Goal: Task Accomplishment & Management: Manage account settings

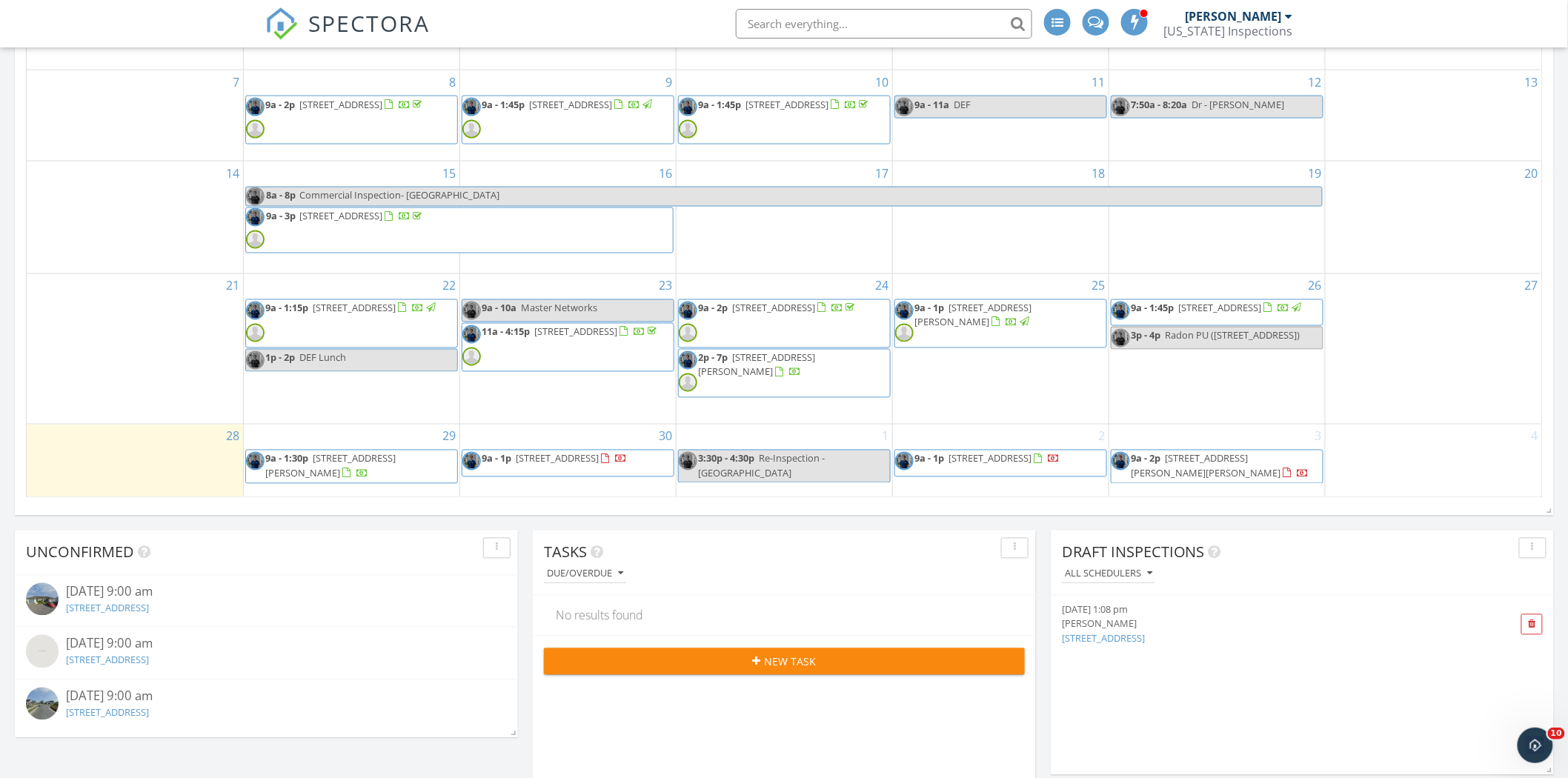
scroll to position [905, 0]
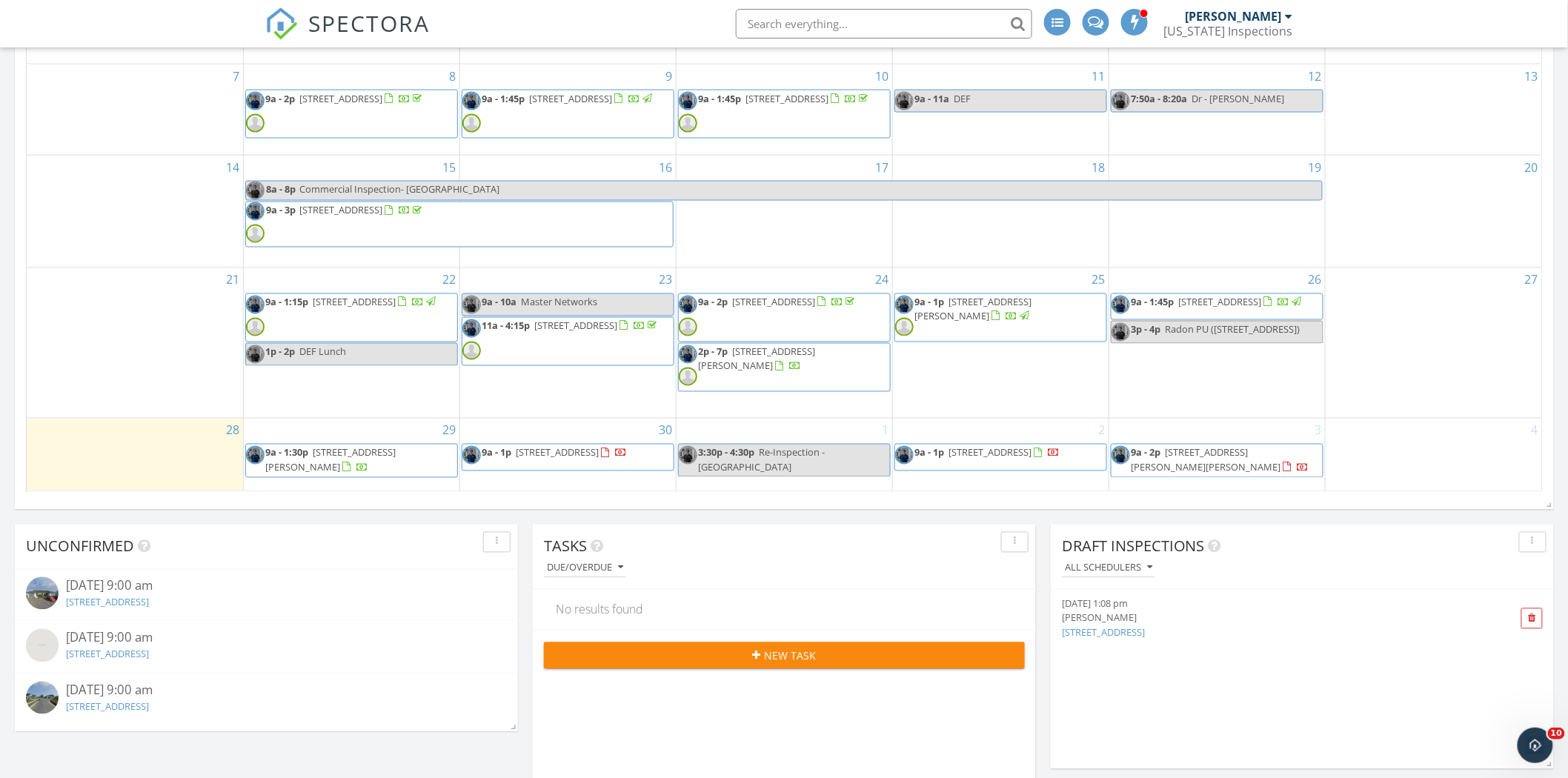
drag, startPoint x: 318, startPoint y: 478, endPoint x: 338, endPoint y: 450, distance: 34.4
click at [338, 450] on span "[STREET_ADDRESS][PERSON_NAME]" at bounding box center [331, 459] width 130 height 27
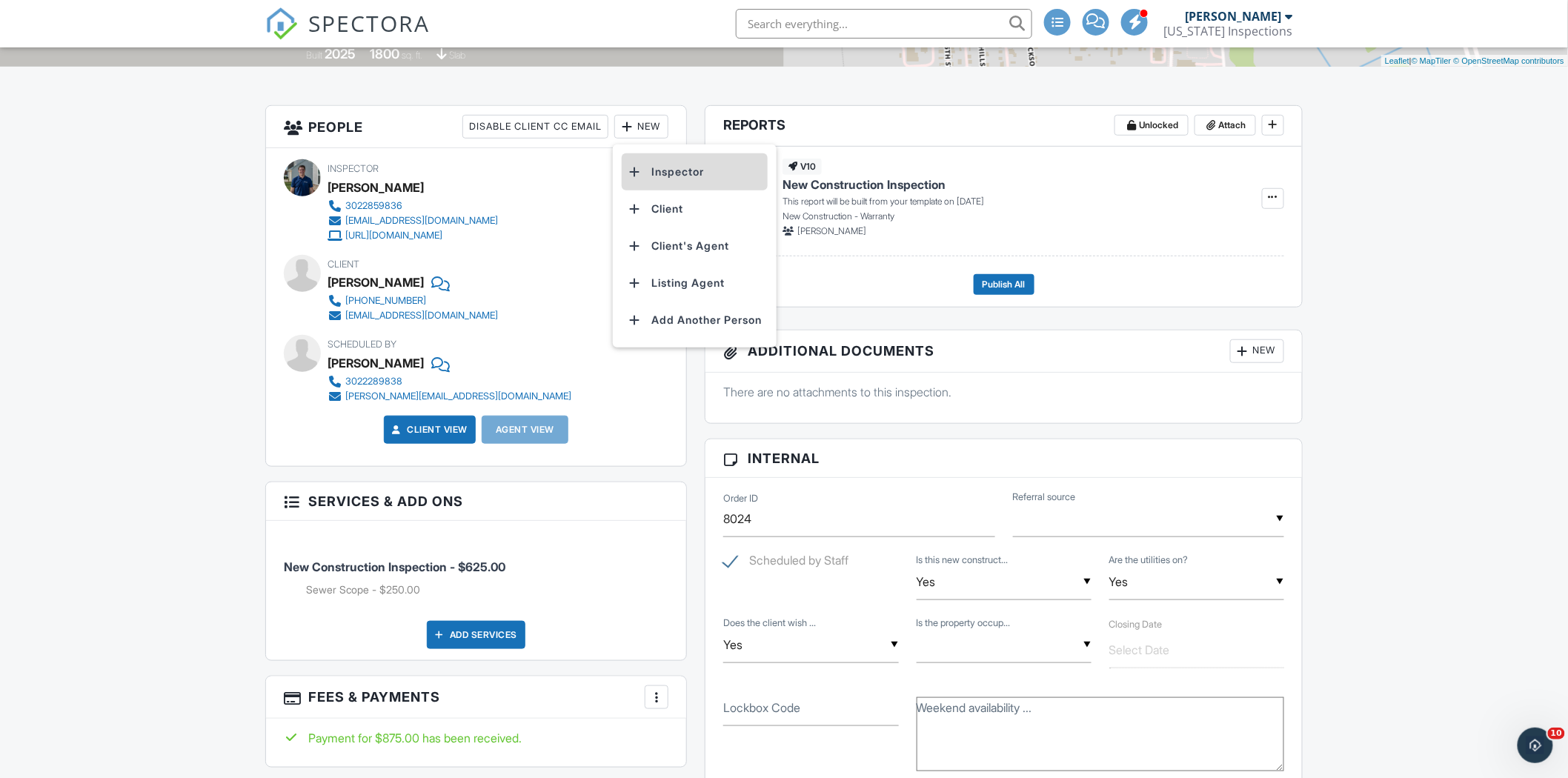
click at [669, 164] on li "Inspector" at bounding box center [694, 171] width 146 height 37
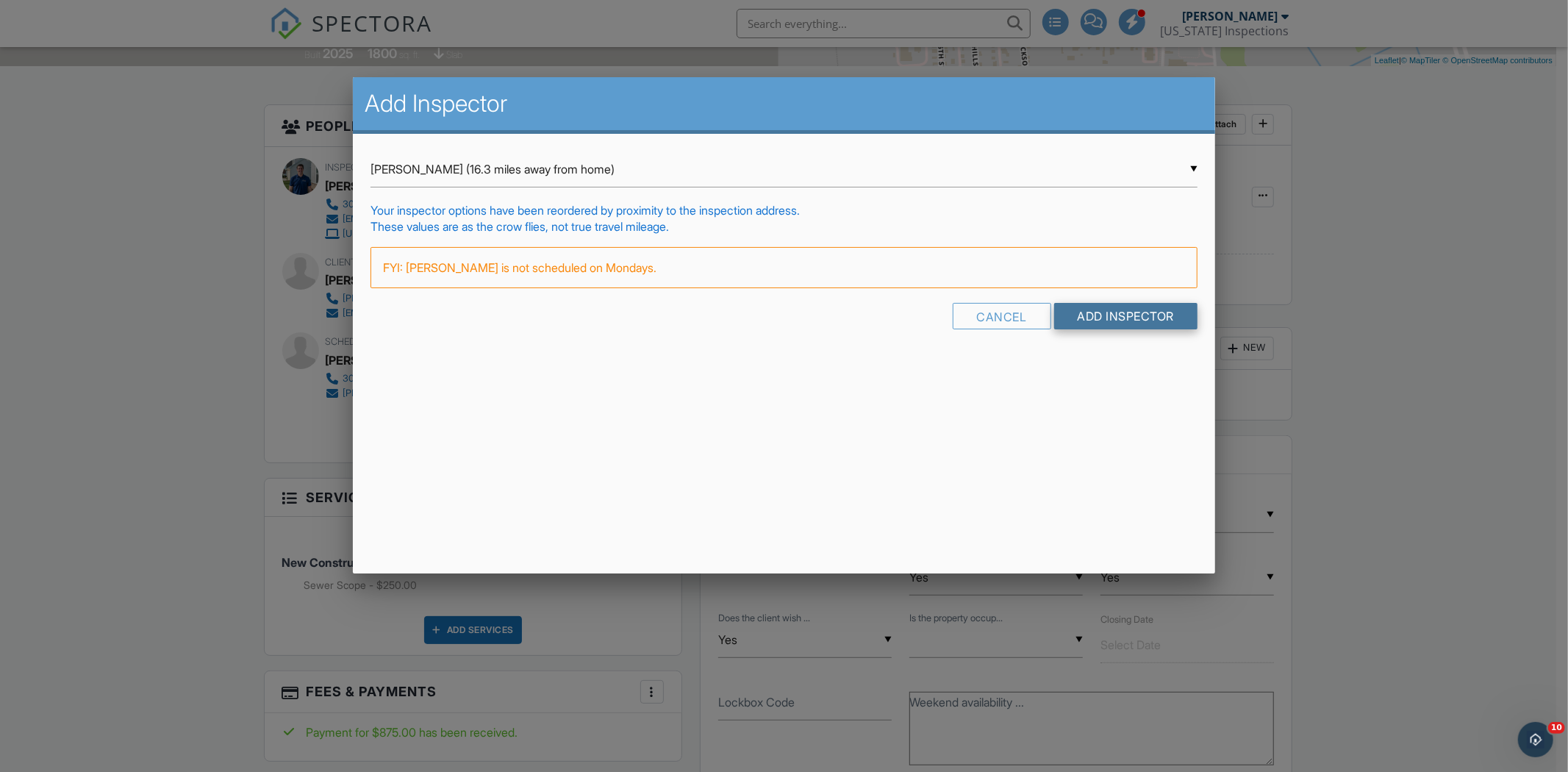
click at [1113, 324] on input "Add Inspector" at bounding box center [1126, 316] width 144 height 26
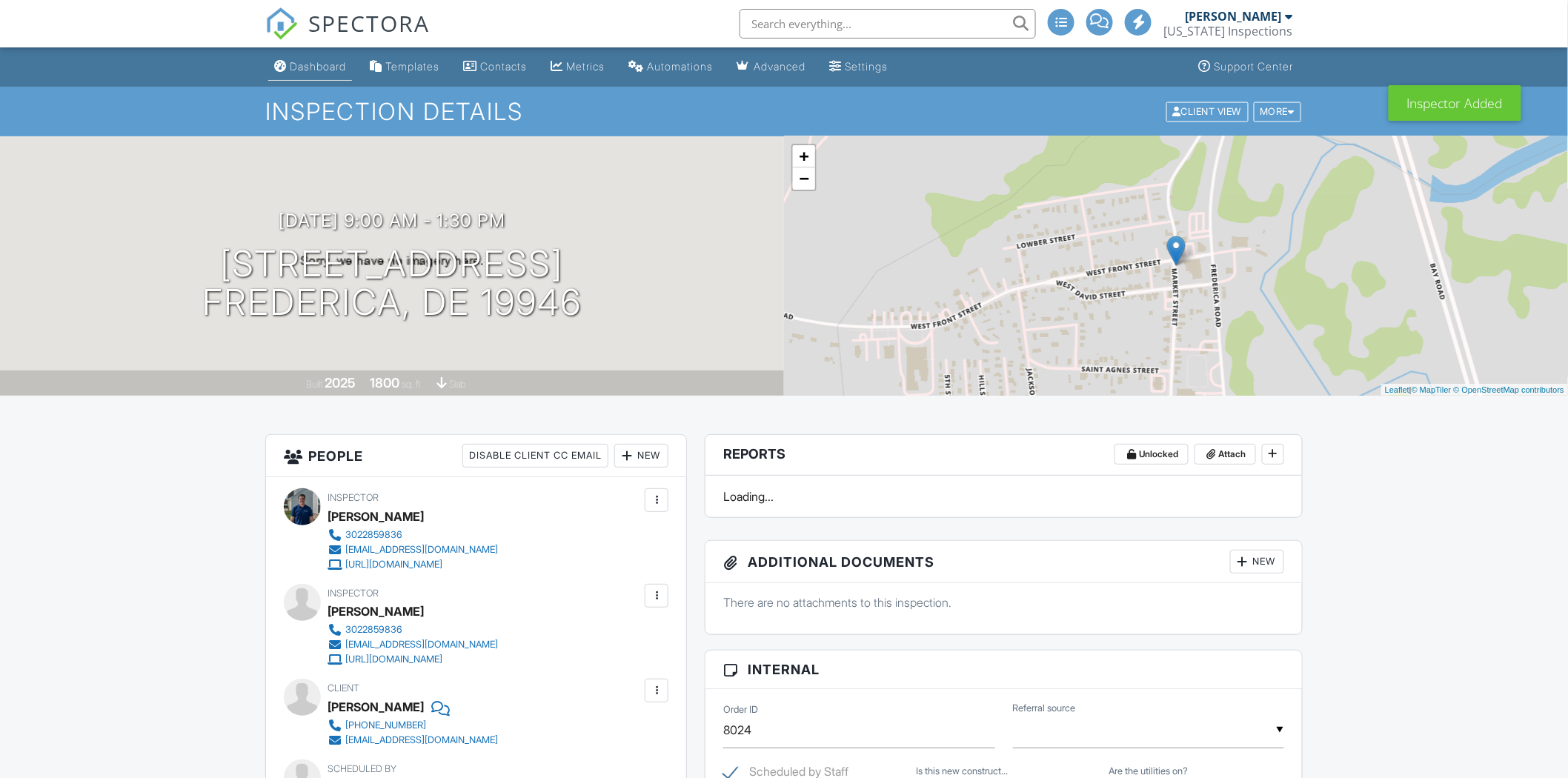
click at [320, 70] on div "Dashboard" at bounding box center [317, 66] width 56 height 12
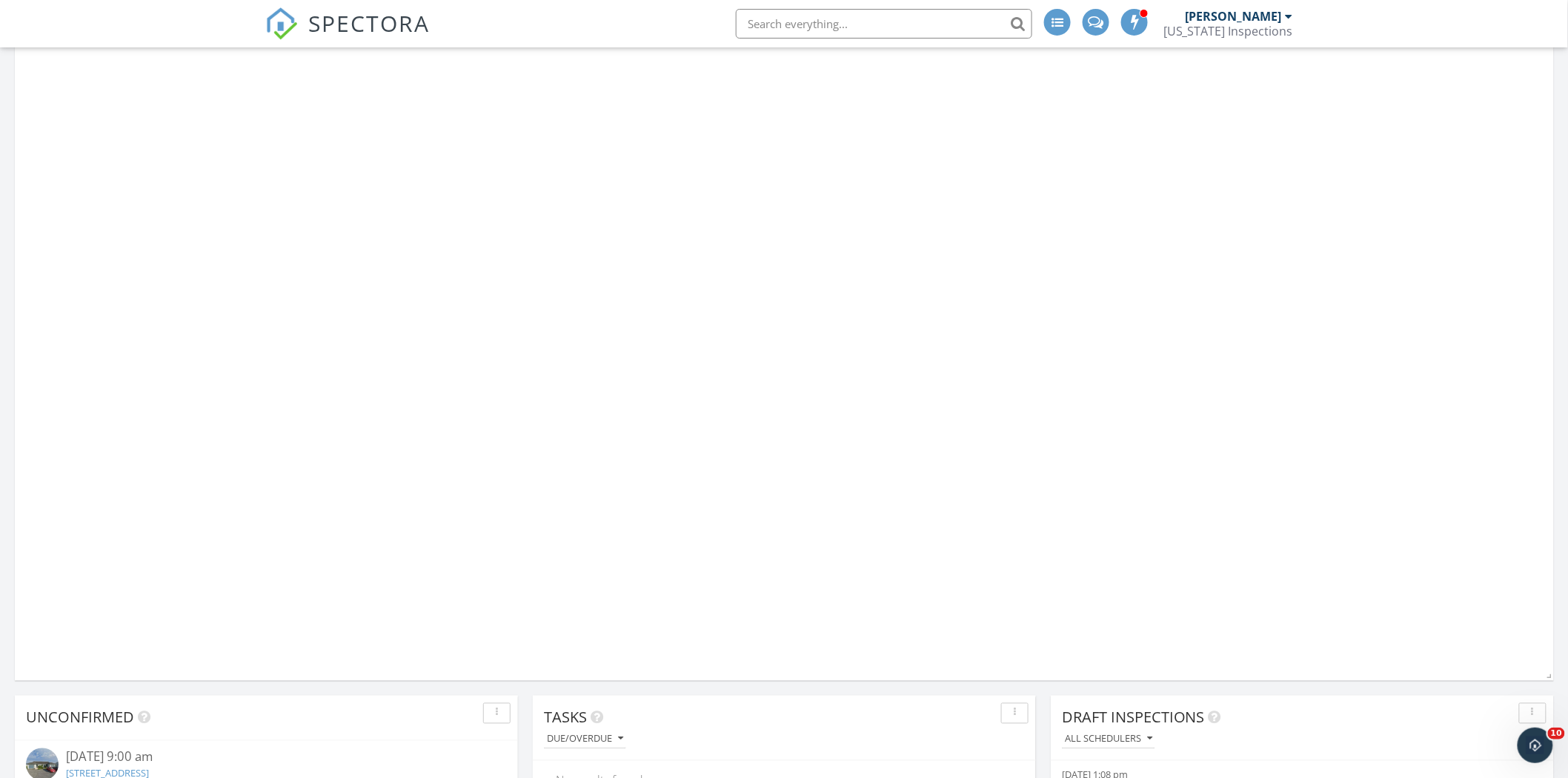
scroll to position [747, 0]
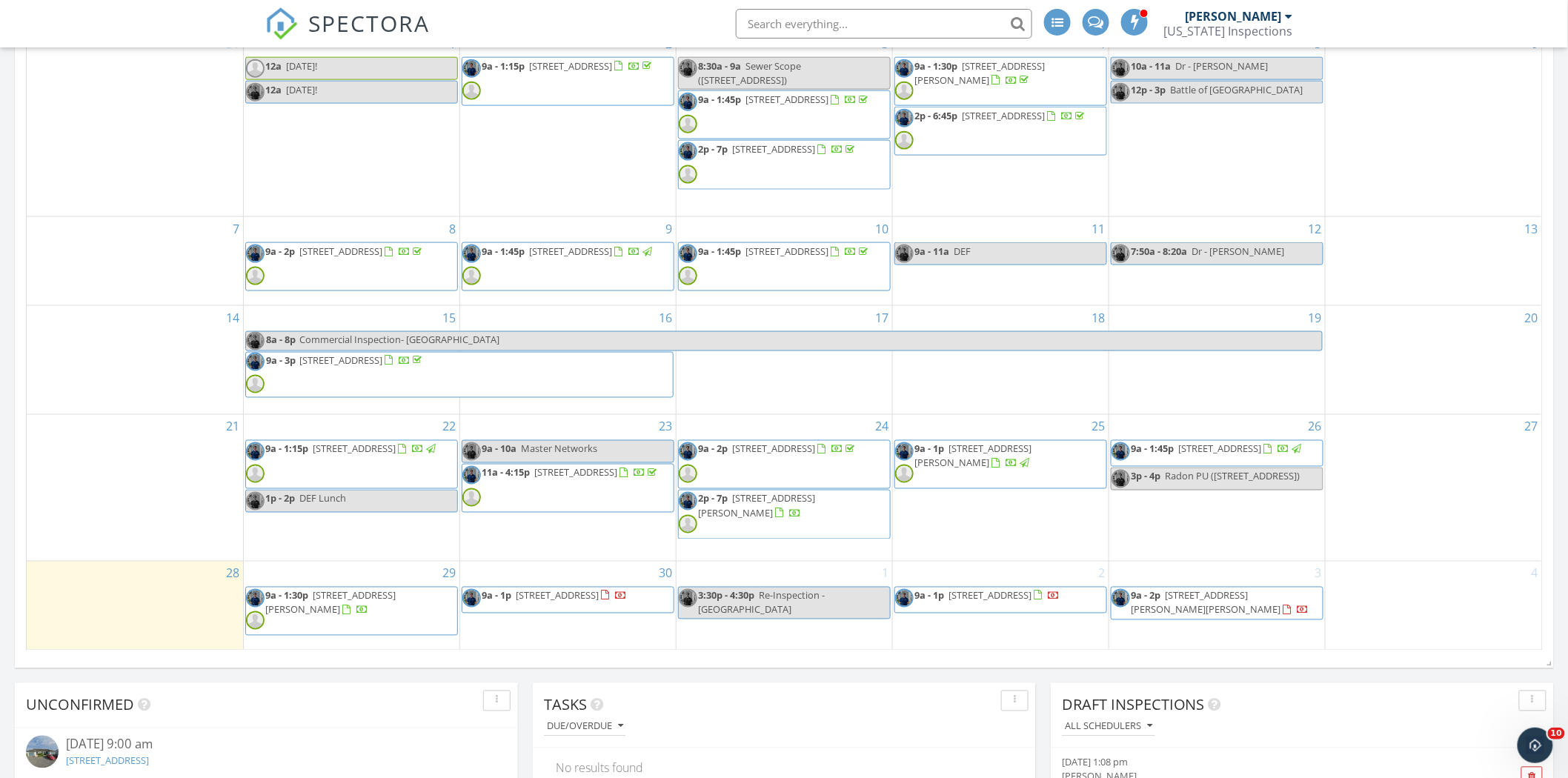
click at [611, 602] on span "9a - 1p 35370 Gennaker Ln, Selbyville 19975" at bounding box center [545, 599] width 165 height 22
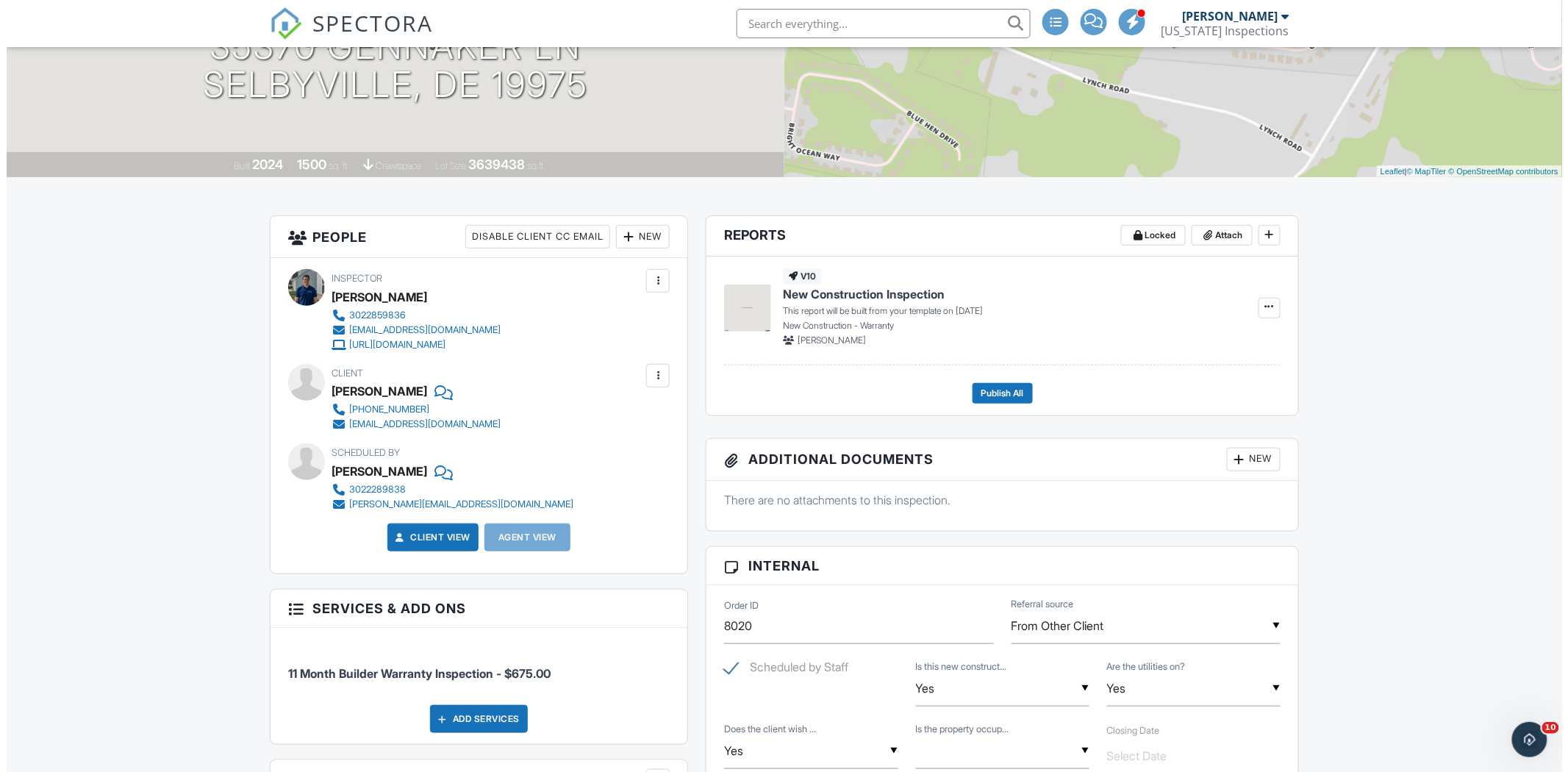
scroll to position [245, 0]
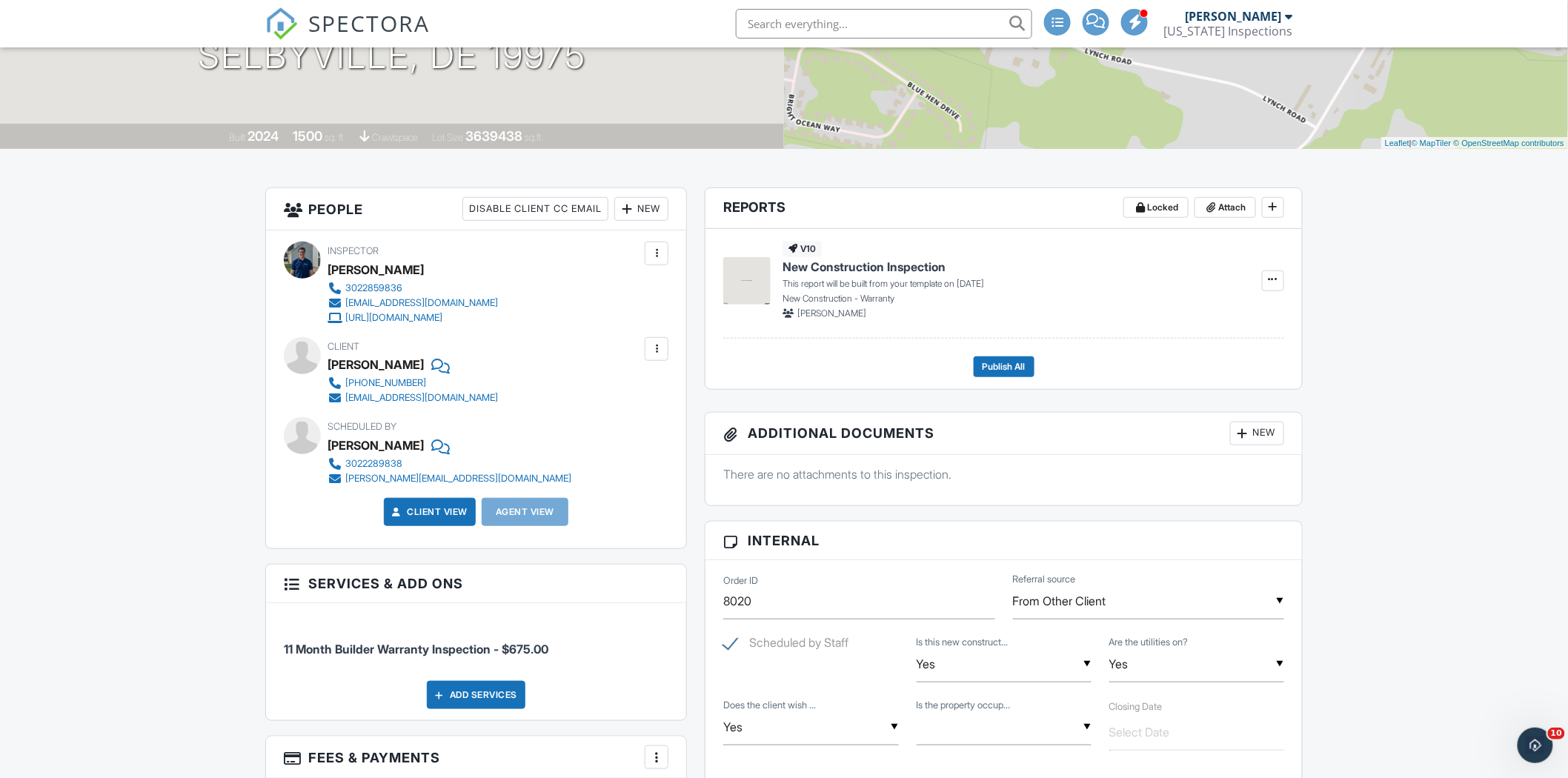
click at [649, 213] on div "New" at bounding box center [641, 209] width 54 height 24
click at [673, 254] on li "Inspector" at bounding box center [694, 254] width 146 height 37
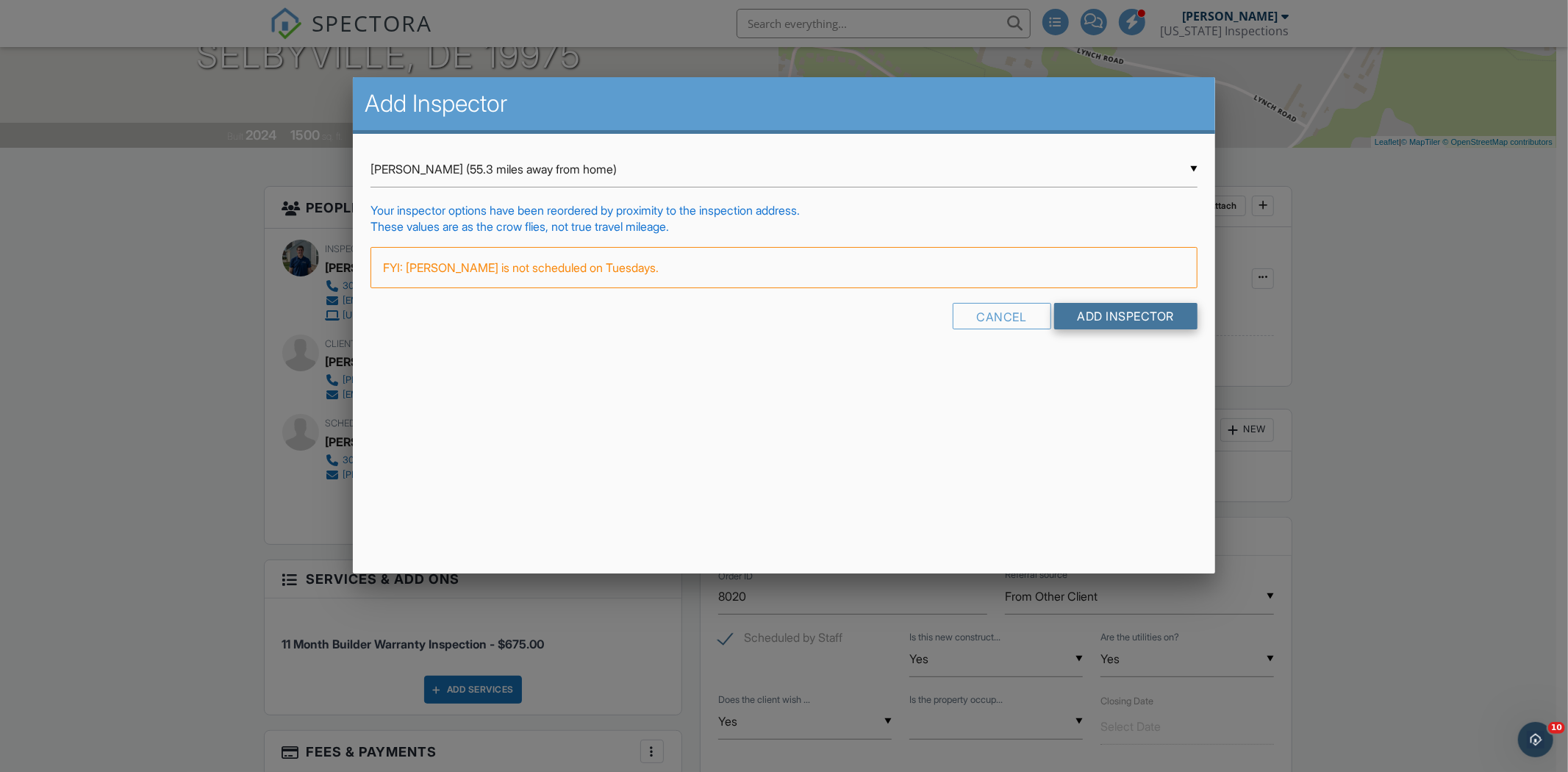
click at [1106, 317] on input "Add Inspector" at bounding box center [1126, 316] width 144 height 26
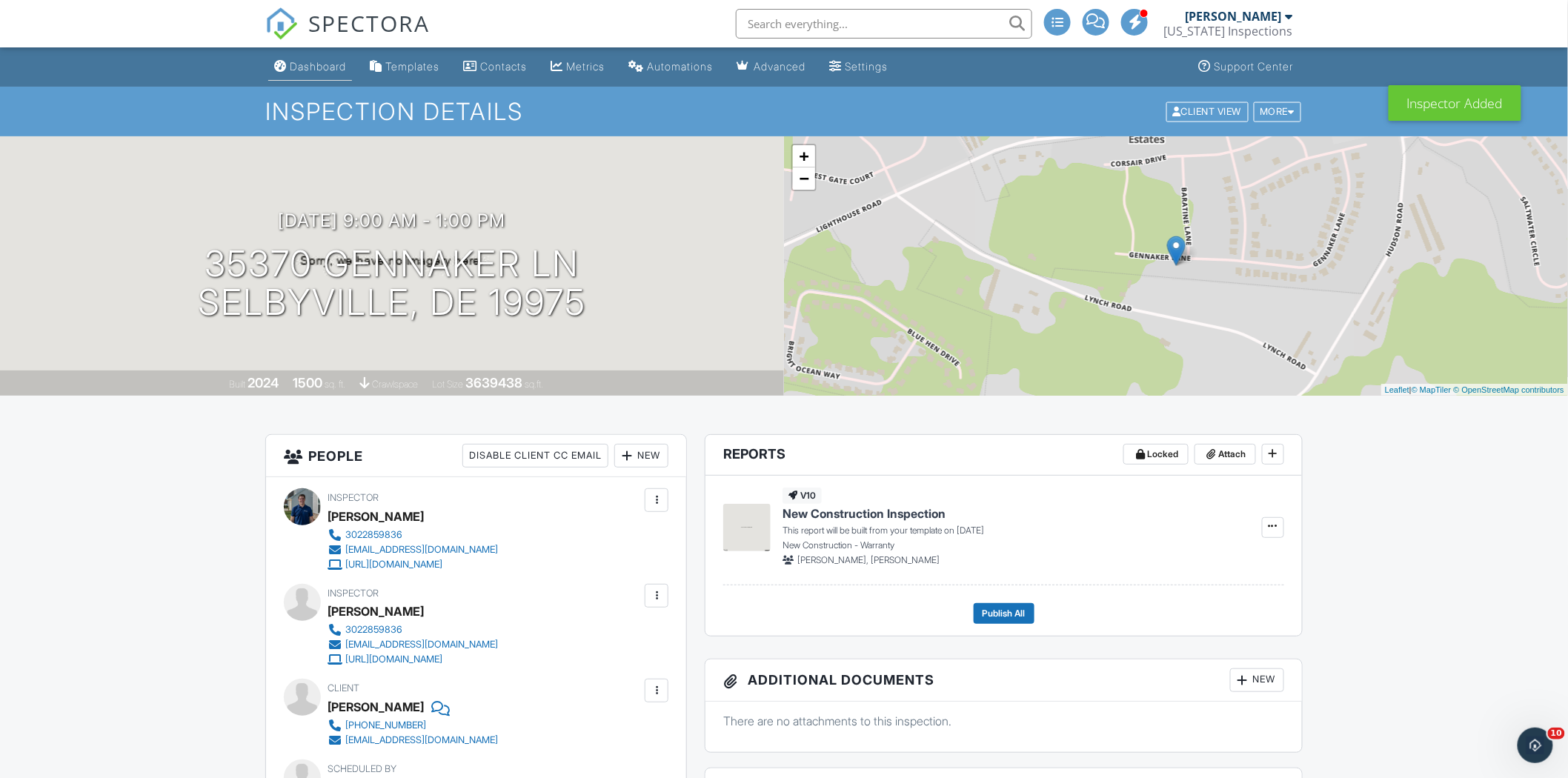
click at [331, 76] on link "Dashboard" at bounding box center [310, 67] width 84 height 27
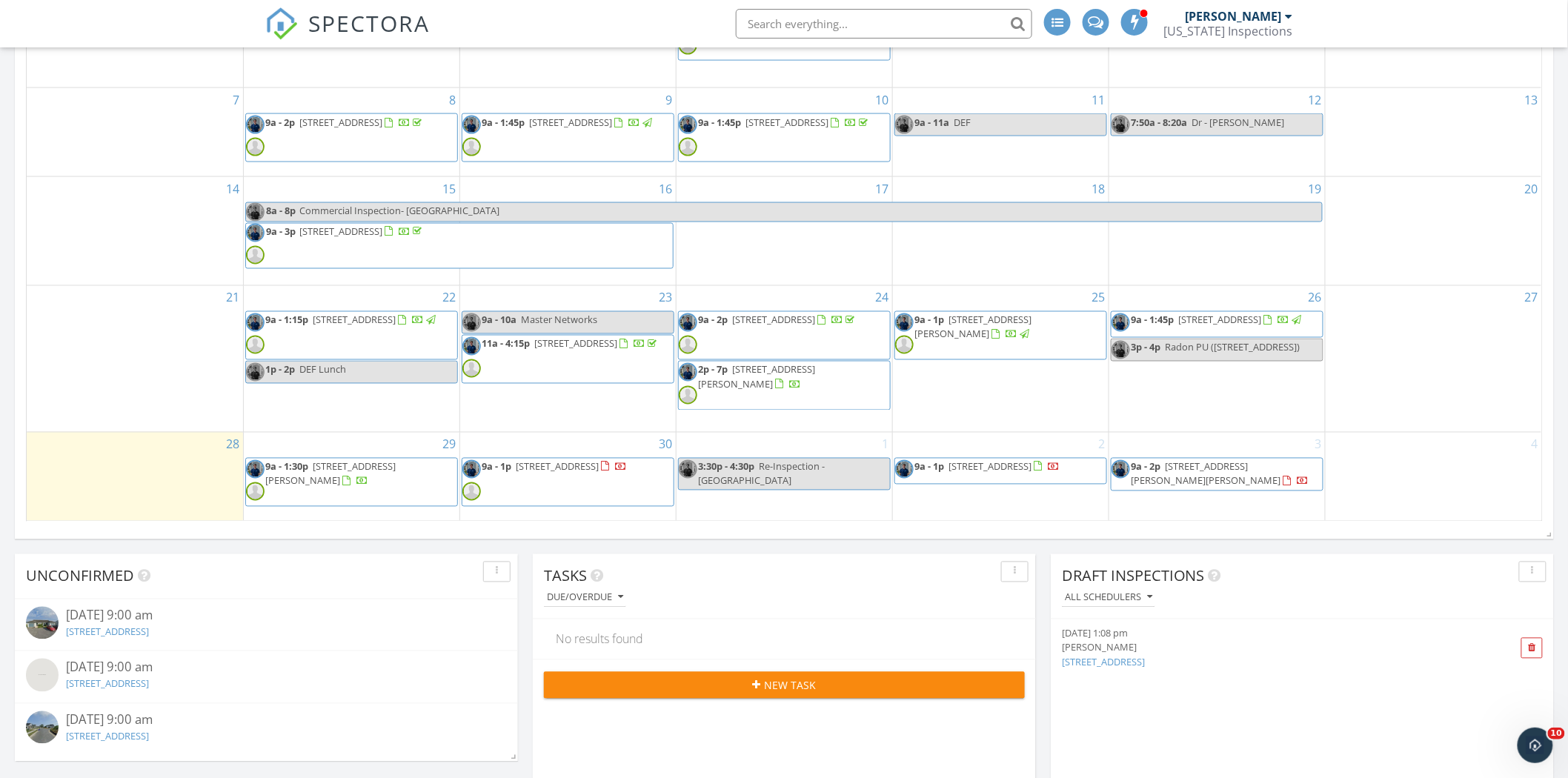
scroll to position [905, 0]
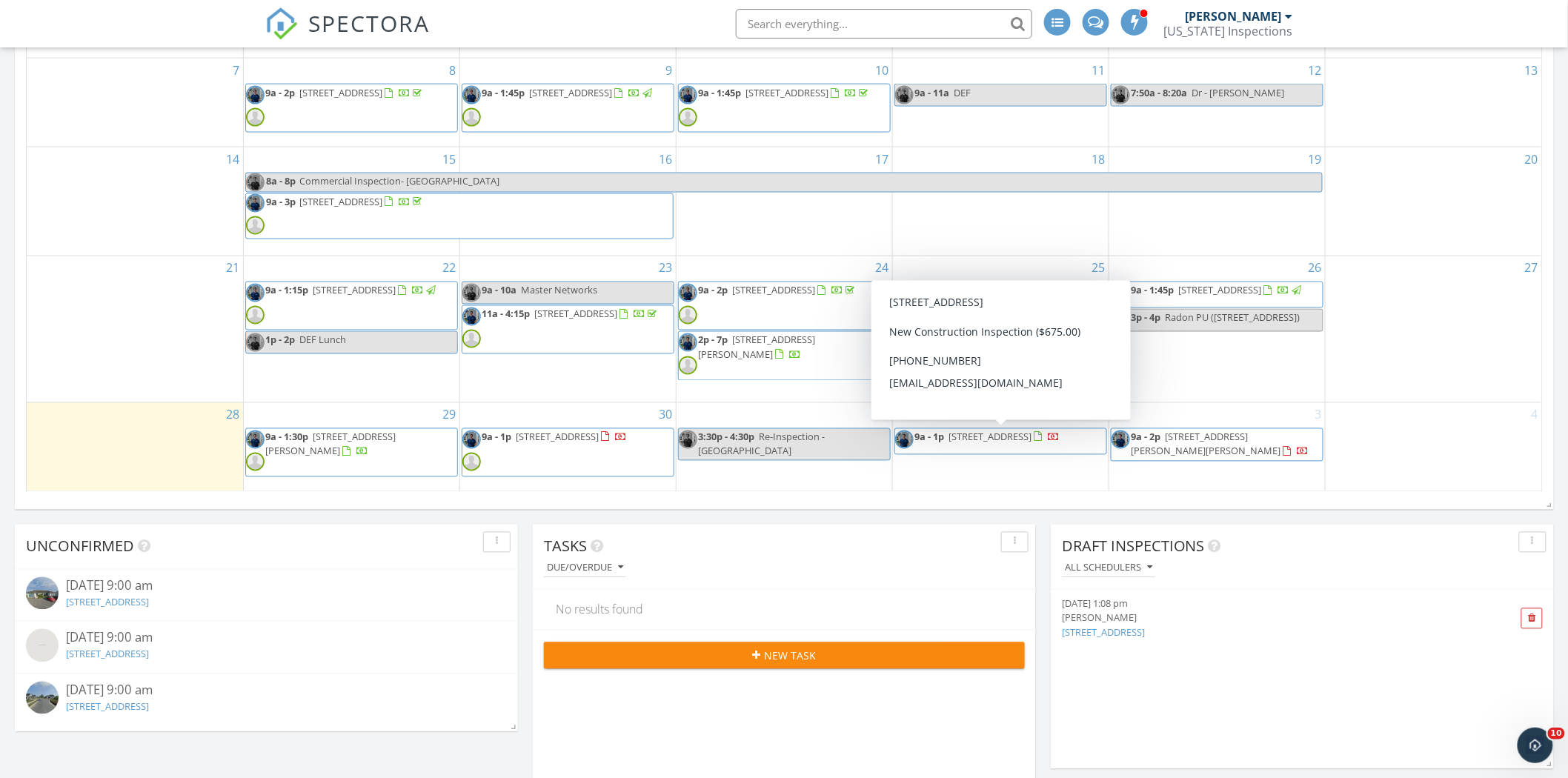
click at [985, 442] on span "[STREET_ADDRESS]" at bounding box center [990, 437] width 83 height 13
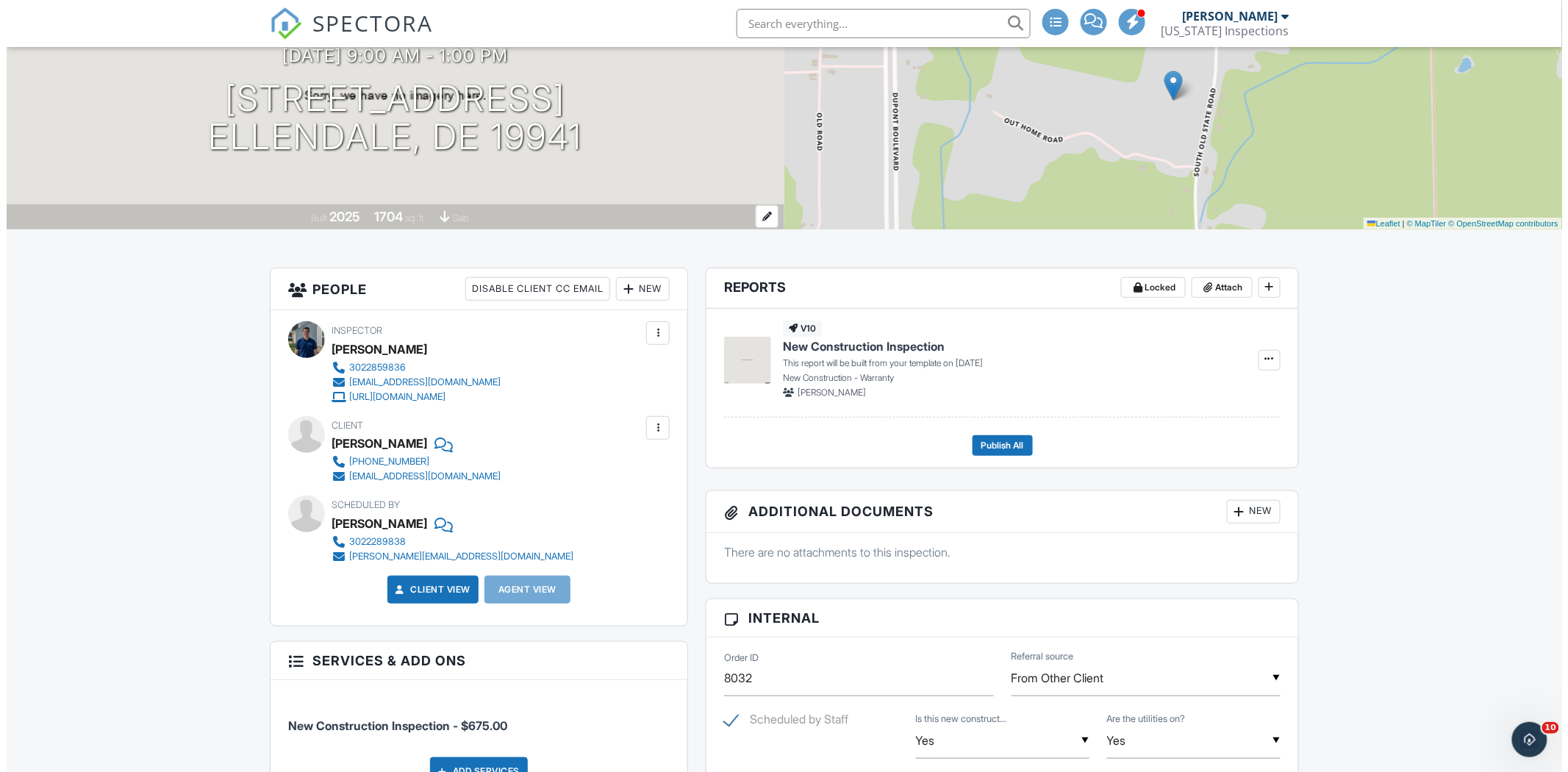
scroll to position [82, 0]
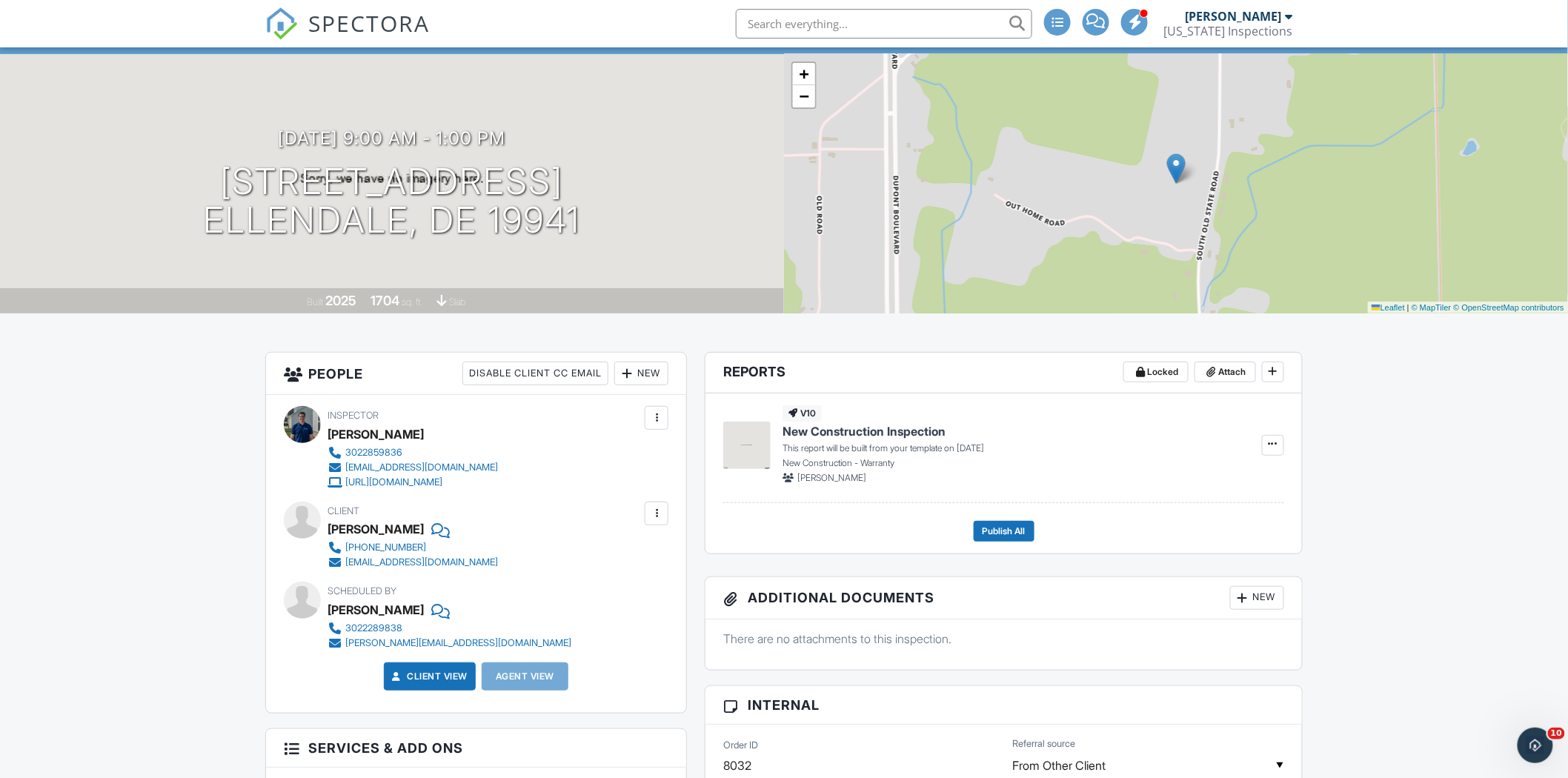
click at [647, 372] on div "New" at bounding box center [641, 373] width 54 height 24
click at [686, 423] on li "Inspector" at bounding box center [694, 418] width 146 height 37
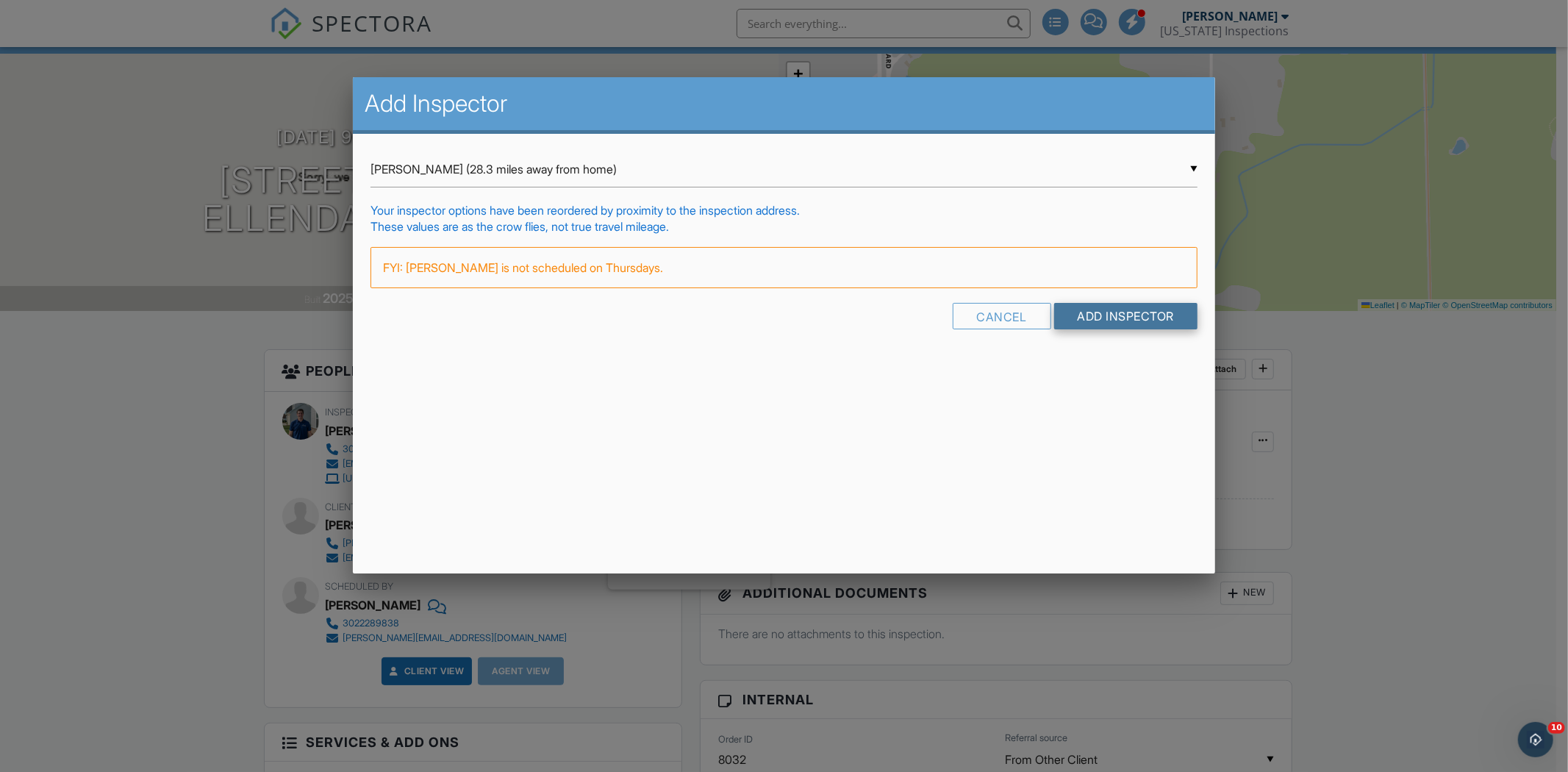
click at [1054, 314] on input "Add Inspector" at bounding box center [1126, 316] width 144 height 26
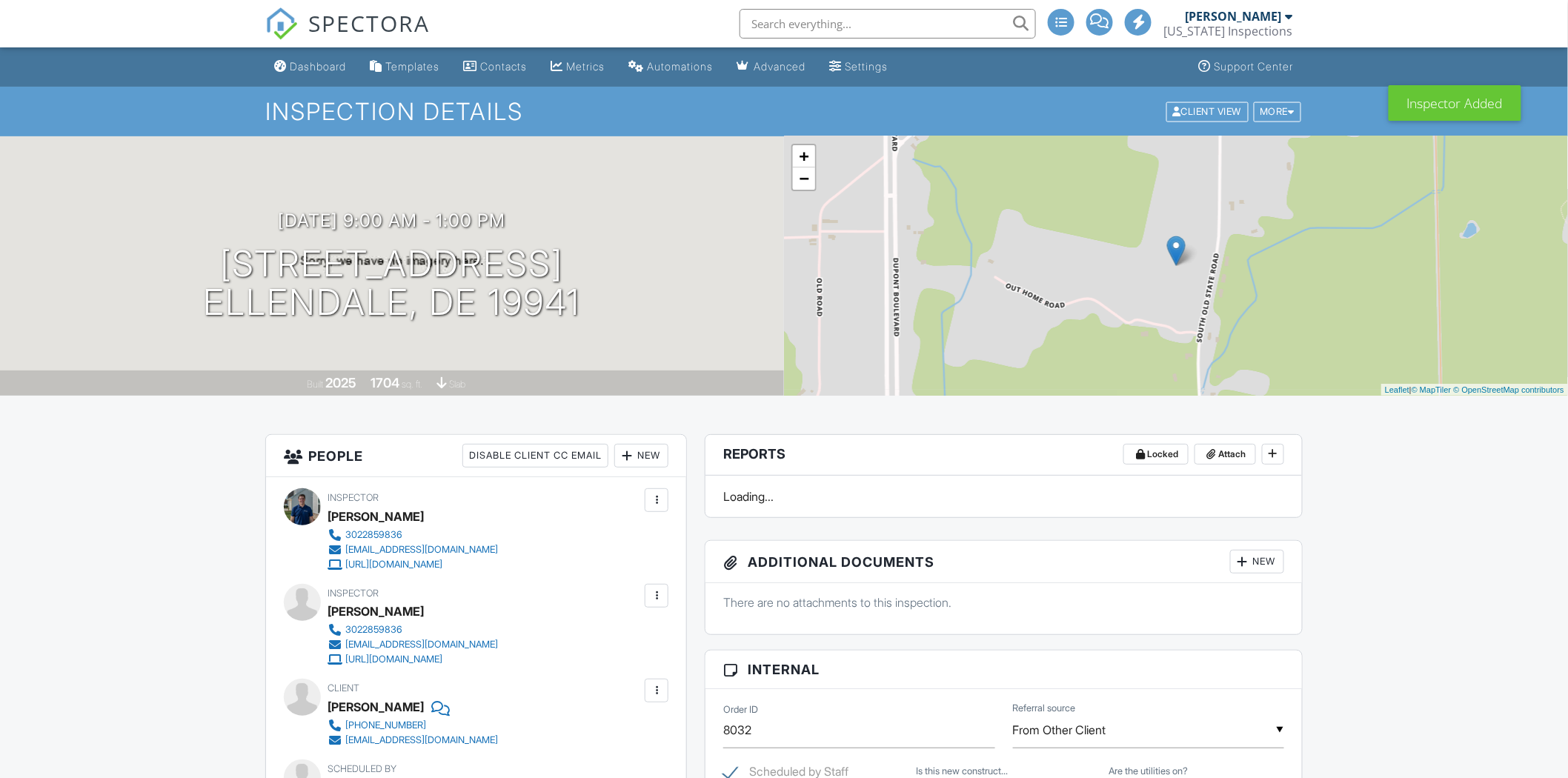
click at [334, 49] on link "SPECTORA" at bounding box center [347, 35] width 164 height 31
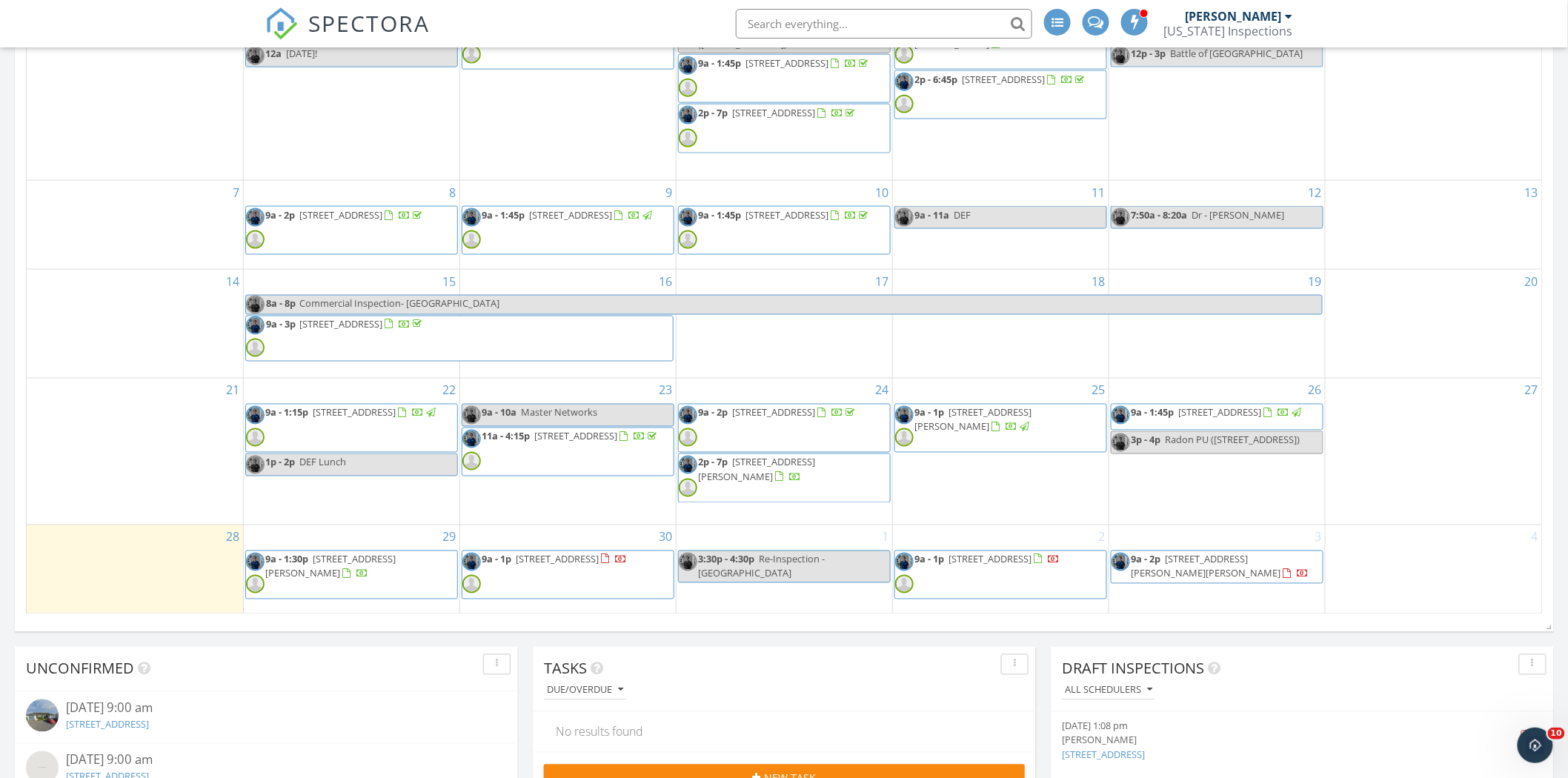
scroll to position [905, 0]
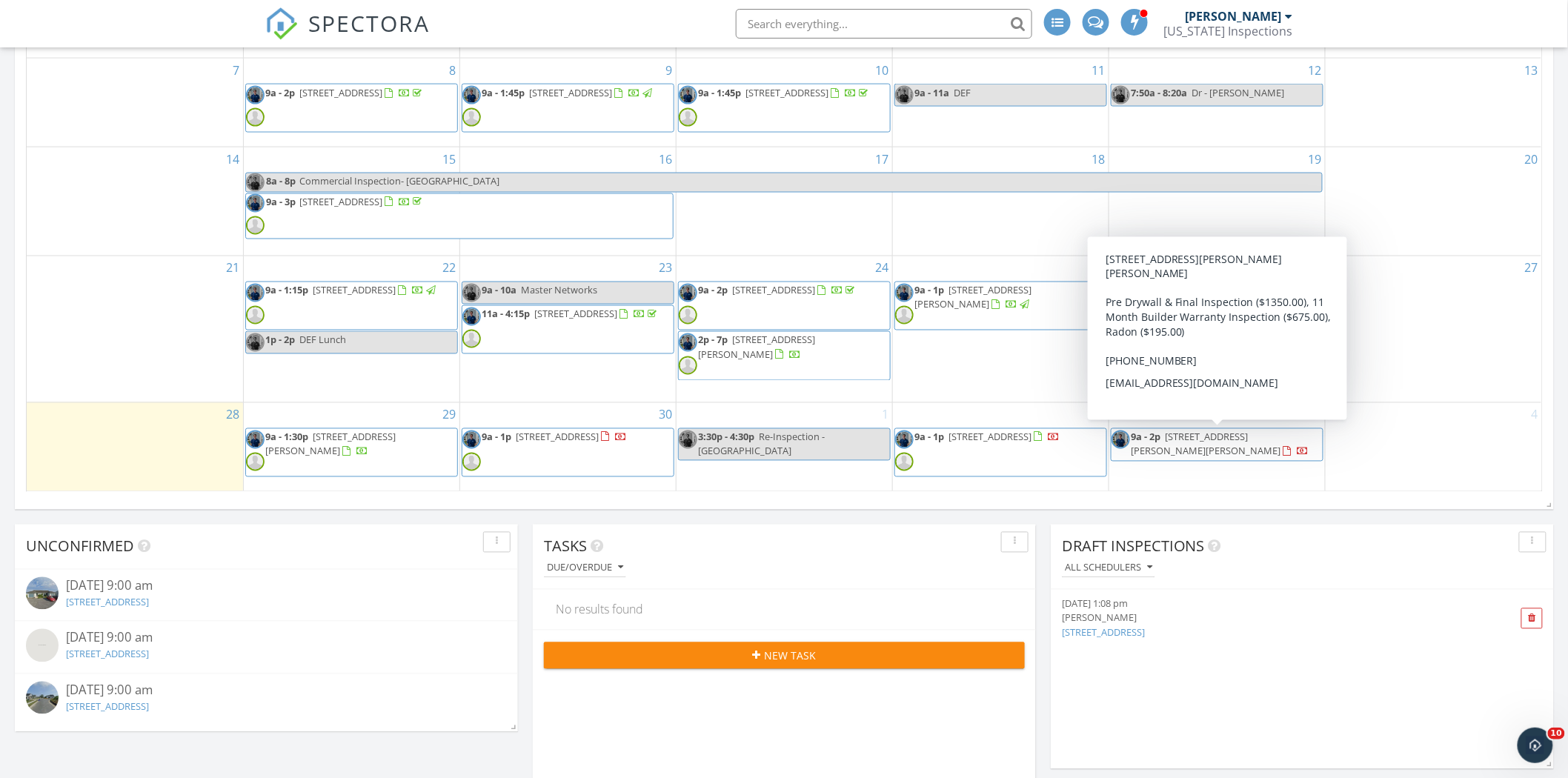
click at [1223, 435] on span "25210 Leland Ave, Harbeson 19951" at bounding box center [1206, 443] width 150 height 27
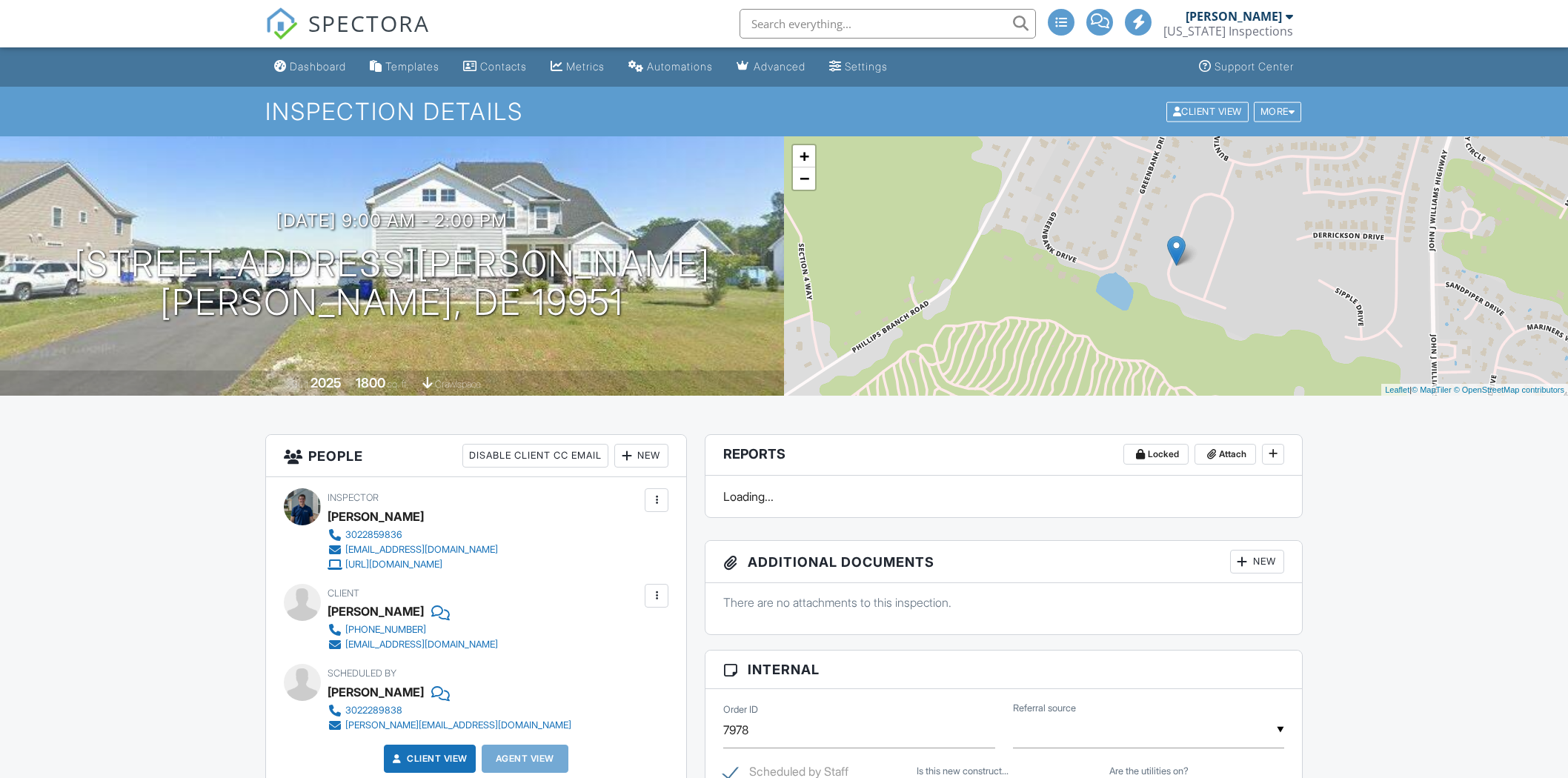
scroll to position [164, 0]
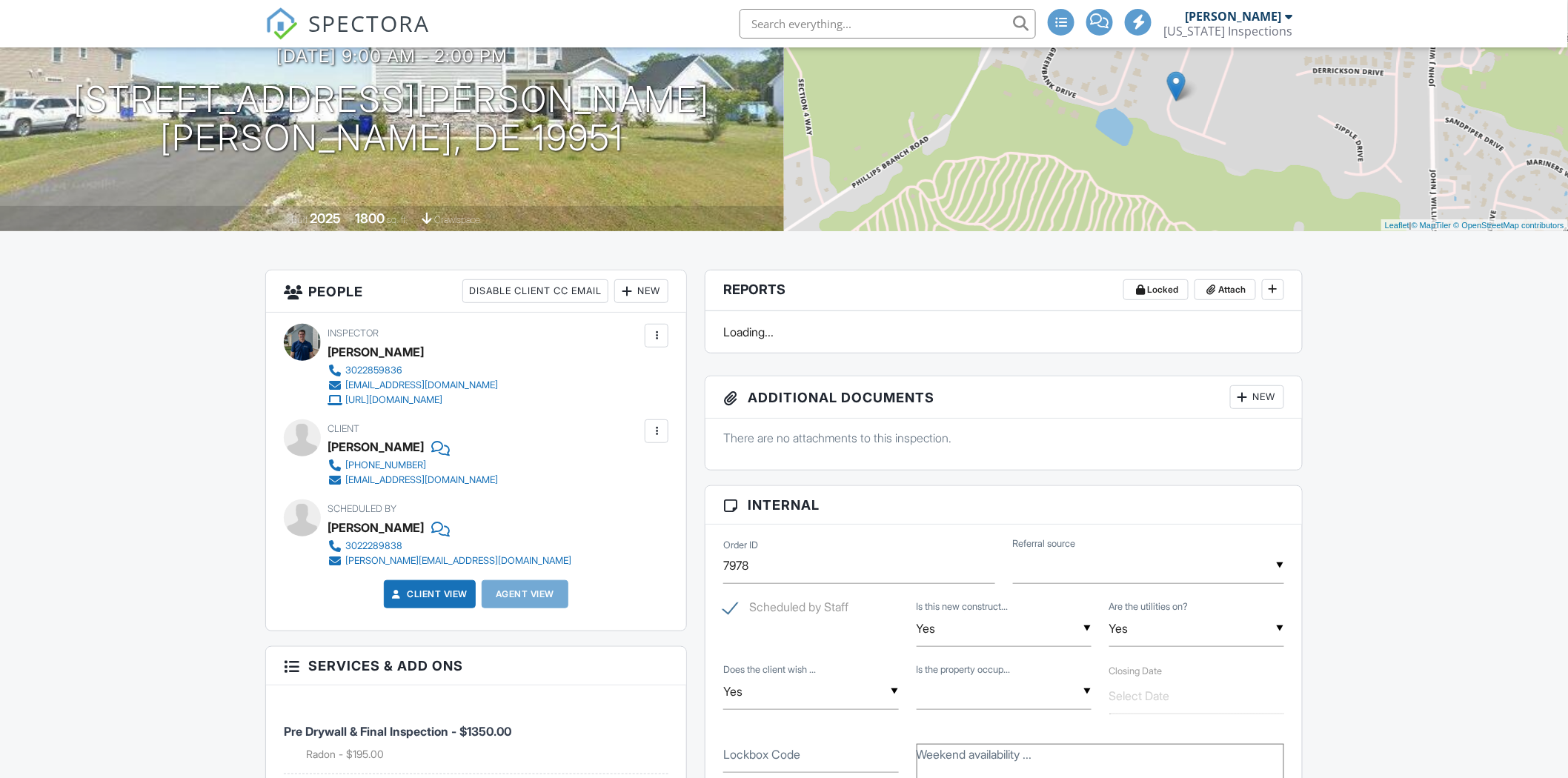
click at [655, 275] on h3 "People Disable Client CC Email New Inspector Client Client's Agent Listing Agen…" at bounding box center [477, 291] width 420 height 42
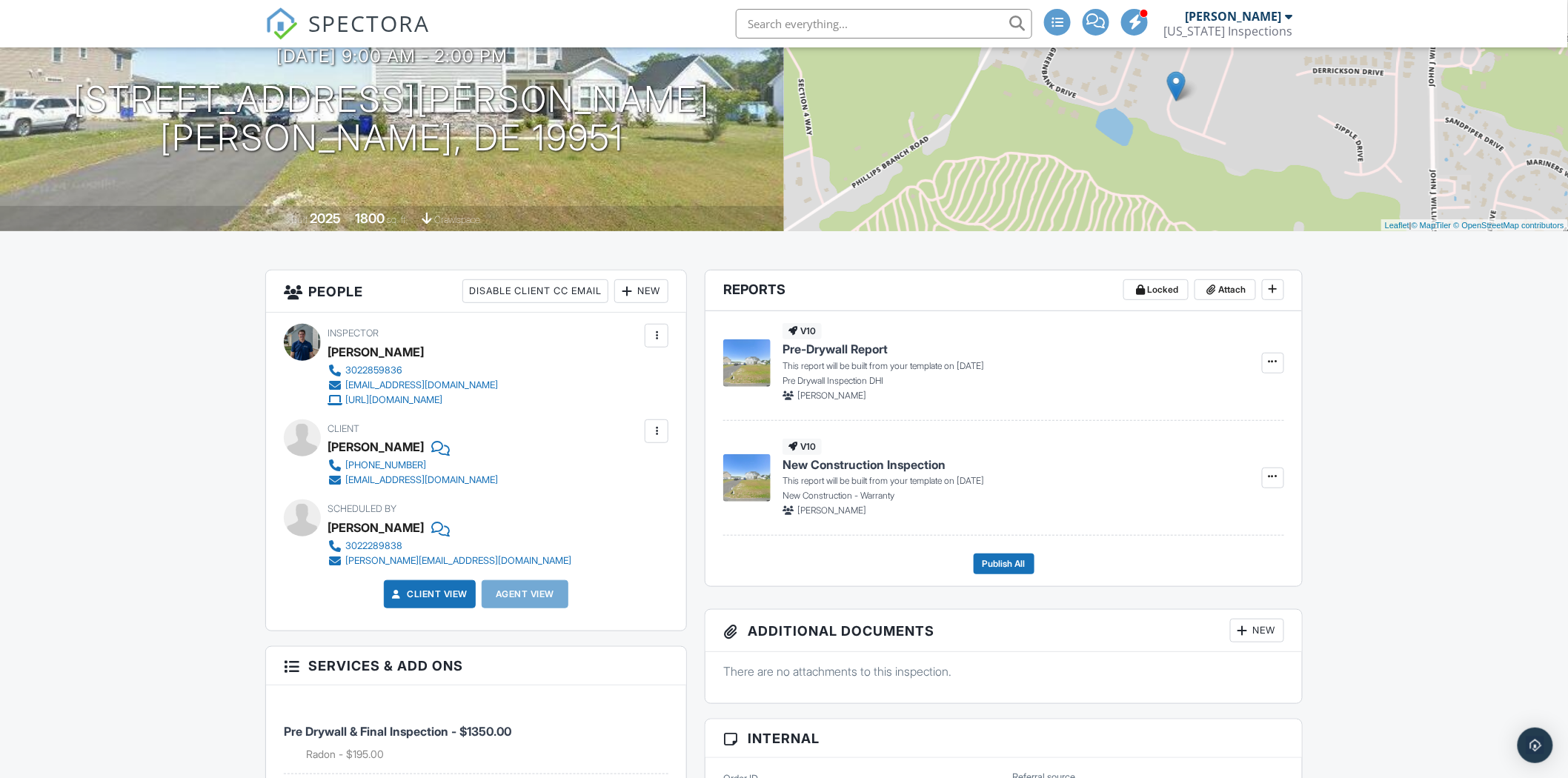
click at [654, 289] on div "New" at bounding box center [641, 291] width 54 height 24
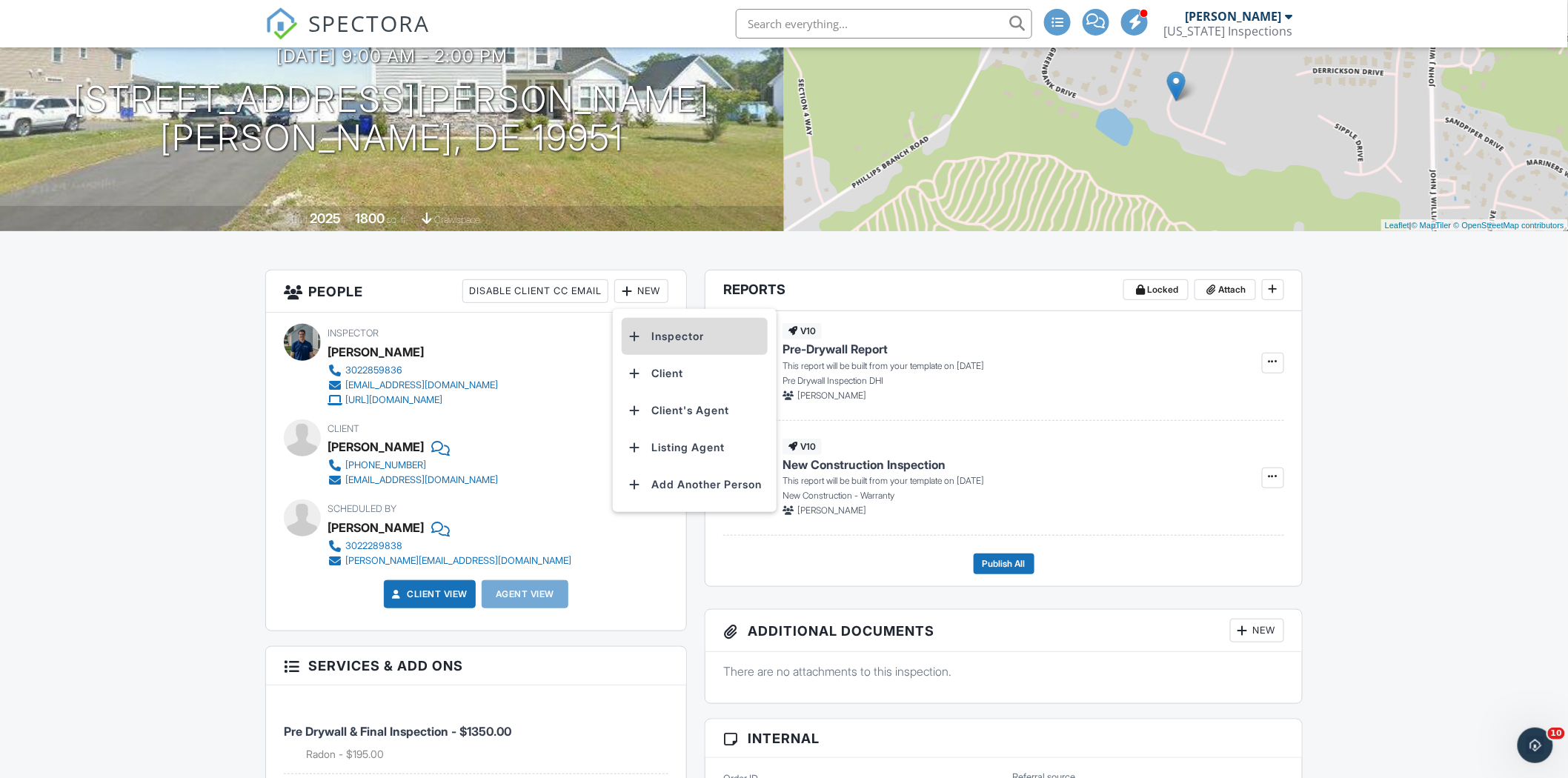
click at [645, 330] on li "Inspector" at bounding box center [694, 336] width 146 height 37
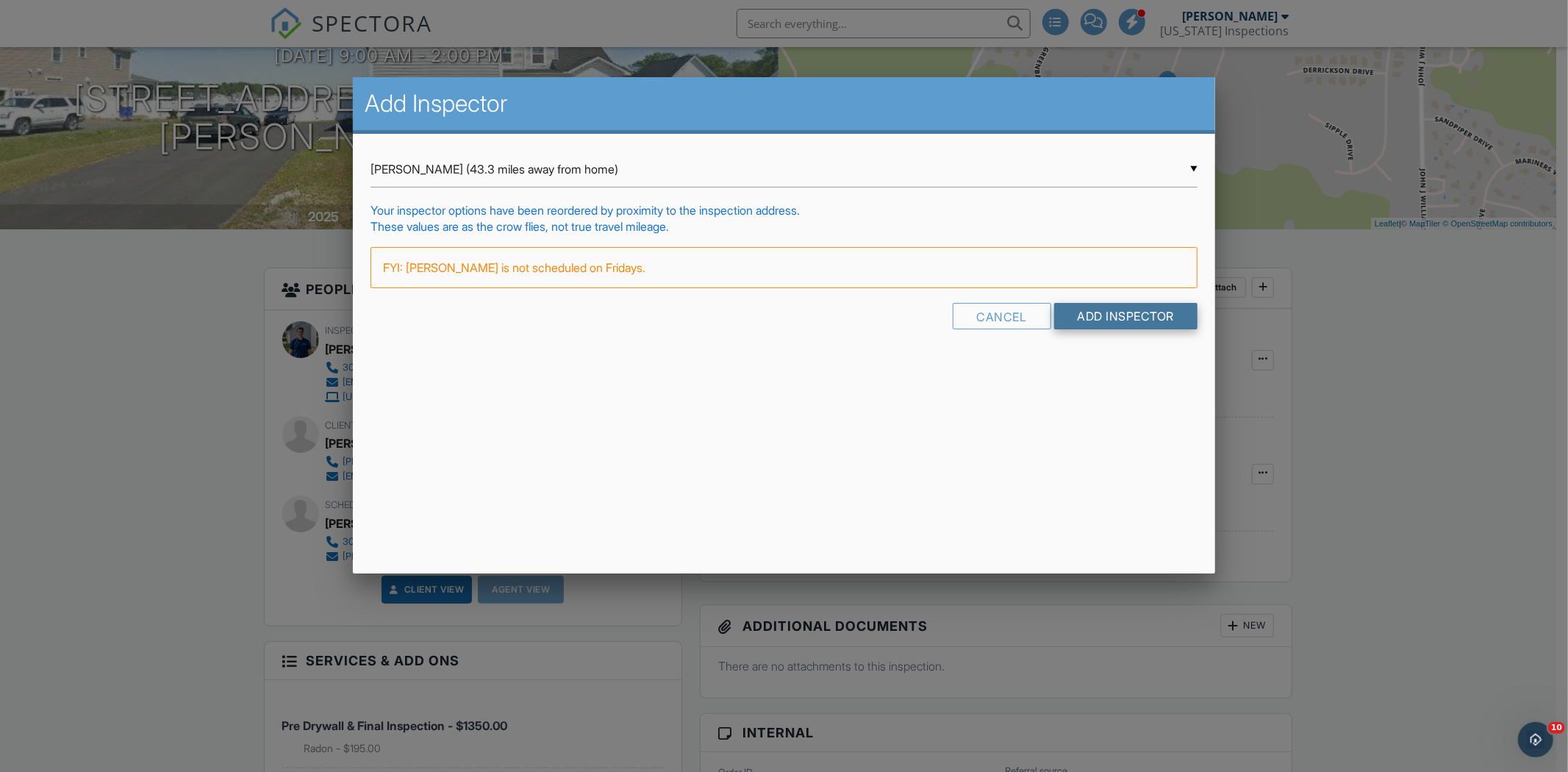
click at [1121, 307] on input "Add Inspector" at bounding box center [1126, 316] width 144 height 26
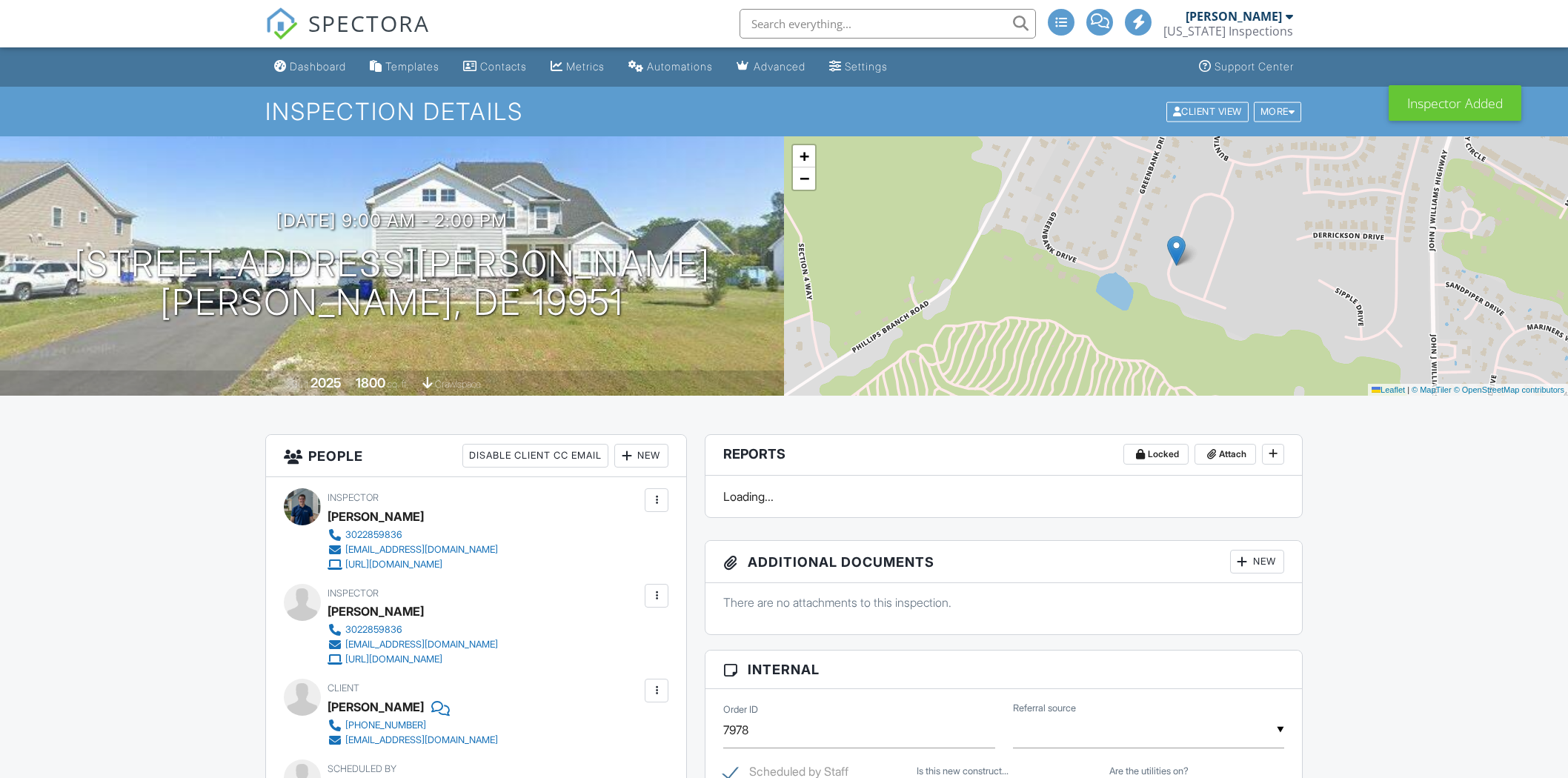
click at [331, 70] on div "Dashboard" at bounding box center [317, 66] width 56 height 12
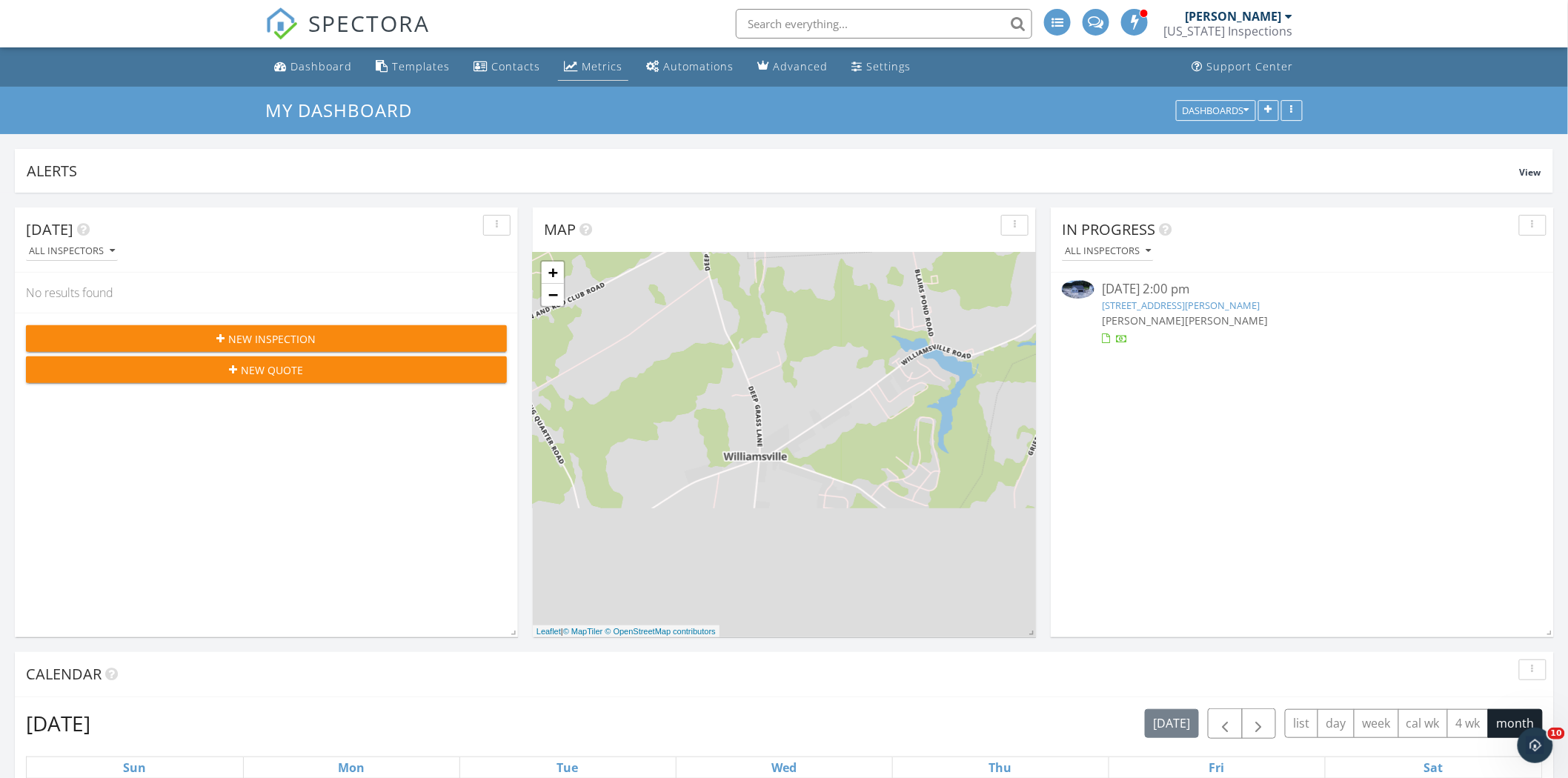
click at [564, 58] on link "Metrics" at bounding box center [593, 67] width 70 height 27
